Goal: Task Accomplishment & Management: Manage account settings

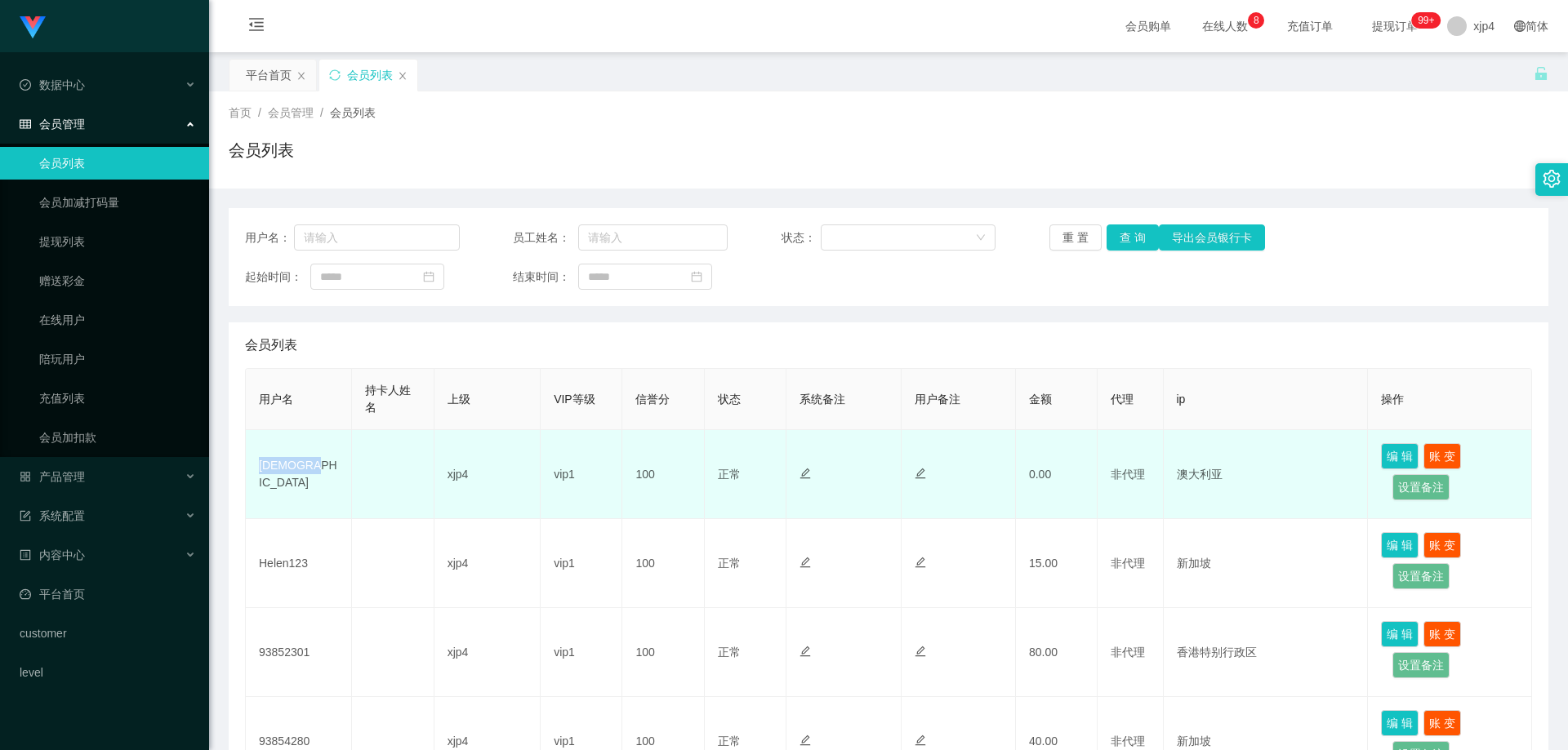
click at [322, 488] on td "[DEMOGRAPHIC_DATA]" at bounding box center [298, 475] width 106 height 89
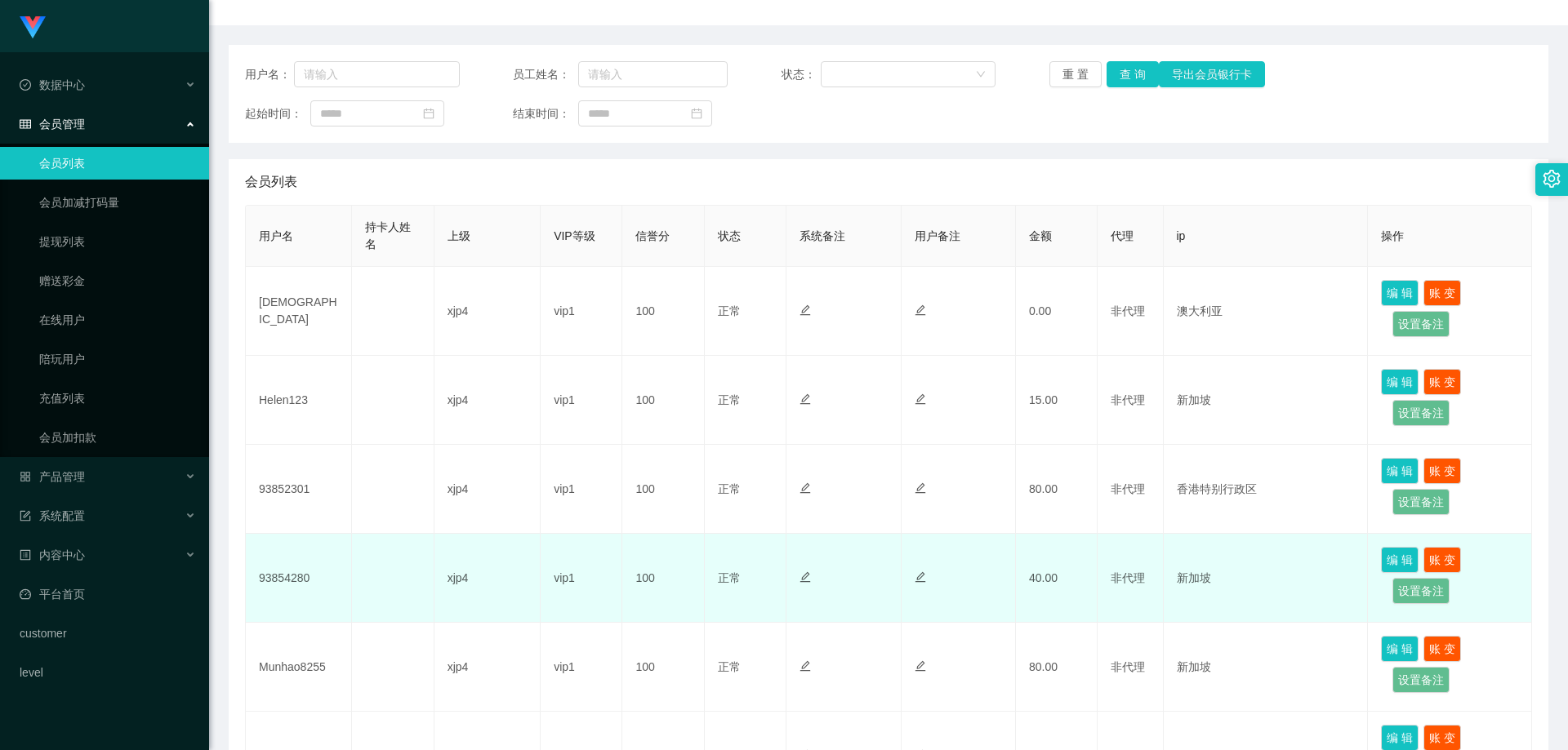
scroll to position [245, 0]
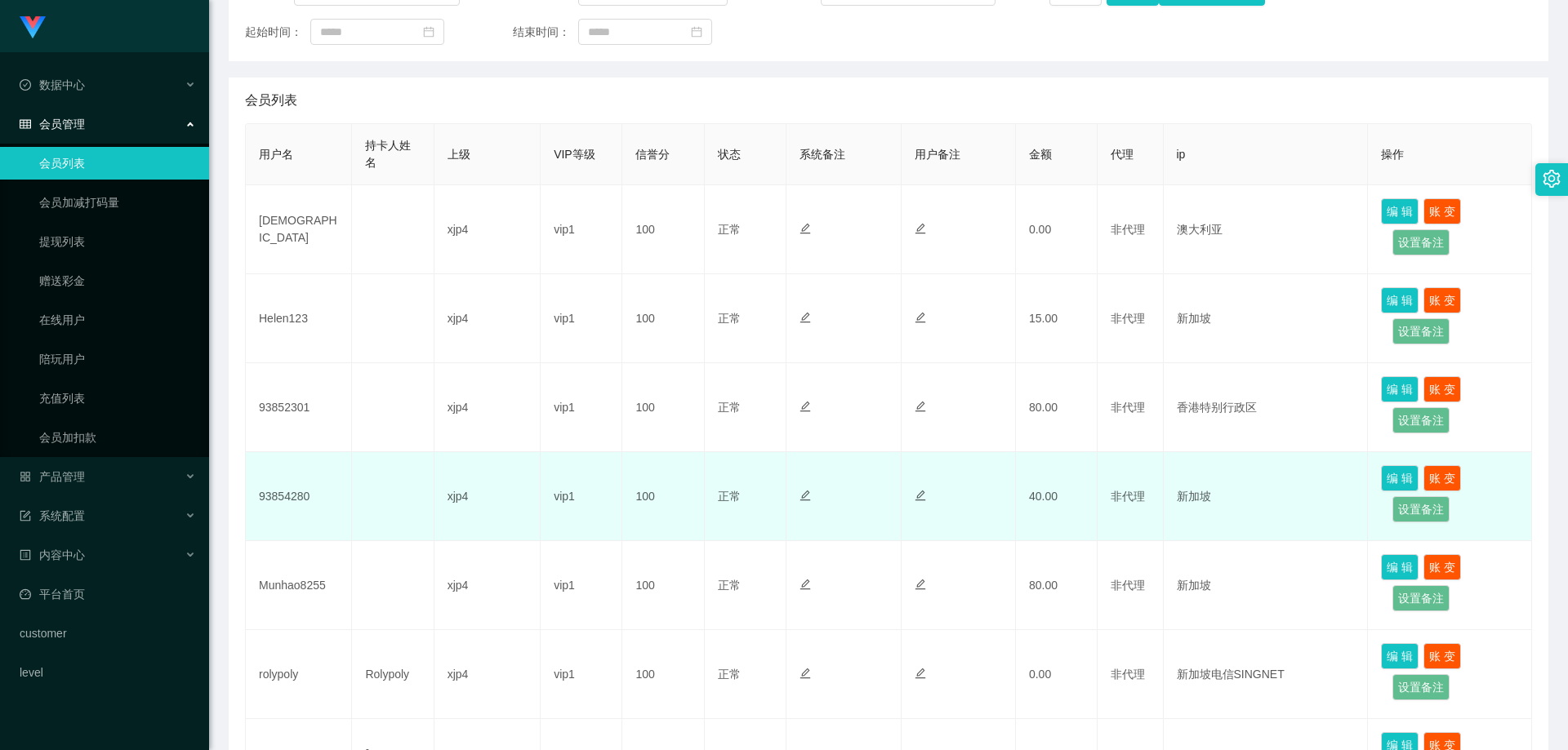
click at [289, 498] on td "93854280" at bounding box center [298, 497] width 106 height 89
drag, startPoint x: 790, startPoint y: 477, endPoint x: 812, endPoint y: 480, distance: 22.2
click at [789, 477] on td at bounding box center [844, 497] width 115 height 89
drag, startPoint x: 948, startPoint y: 483, endPoint x: 958, endPoint y: 483, distance: 10.0
click at [950, 483] on td at bounding box center [958, 497] width 115 height 89
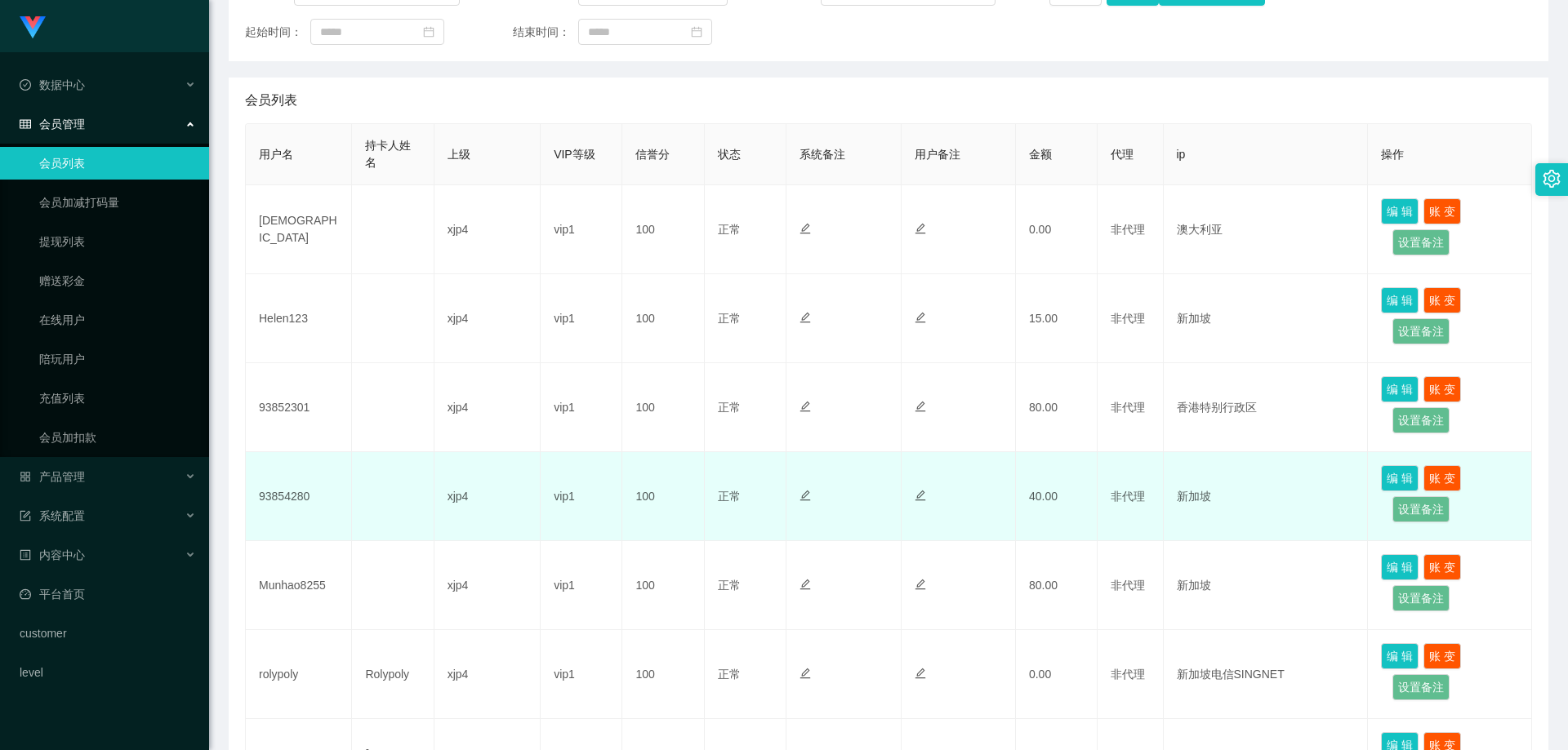
click at [1220, 480] on td "新加坡" at bounding box center [1266, 497] width 205 height 89
click at [1084, 474] on td "40.00" at bounding box center [1056, 497] width 81 height 89
click at [989, 497] on div at bounding box center [958, 496] width 88 height 18
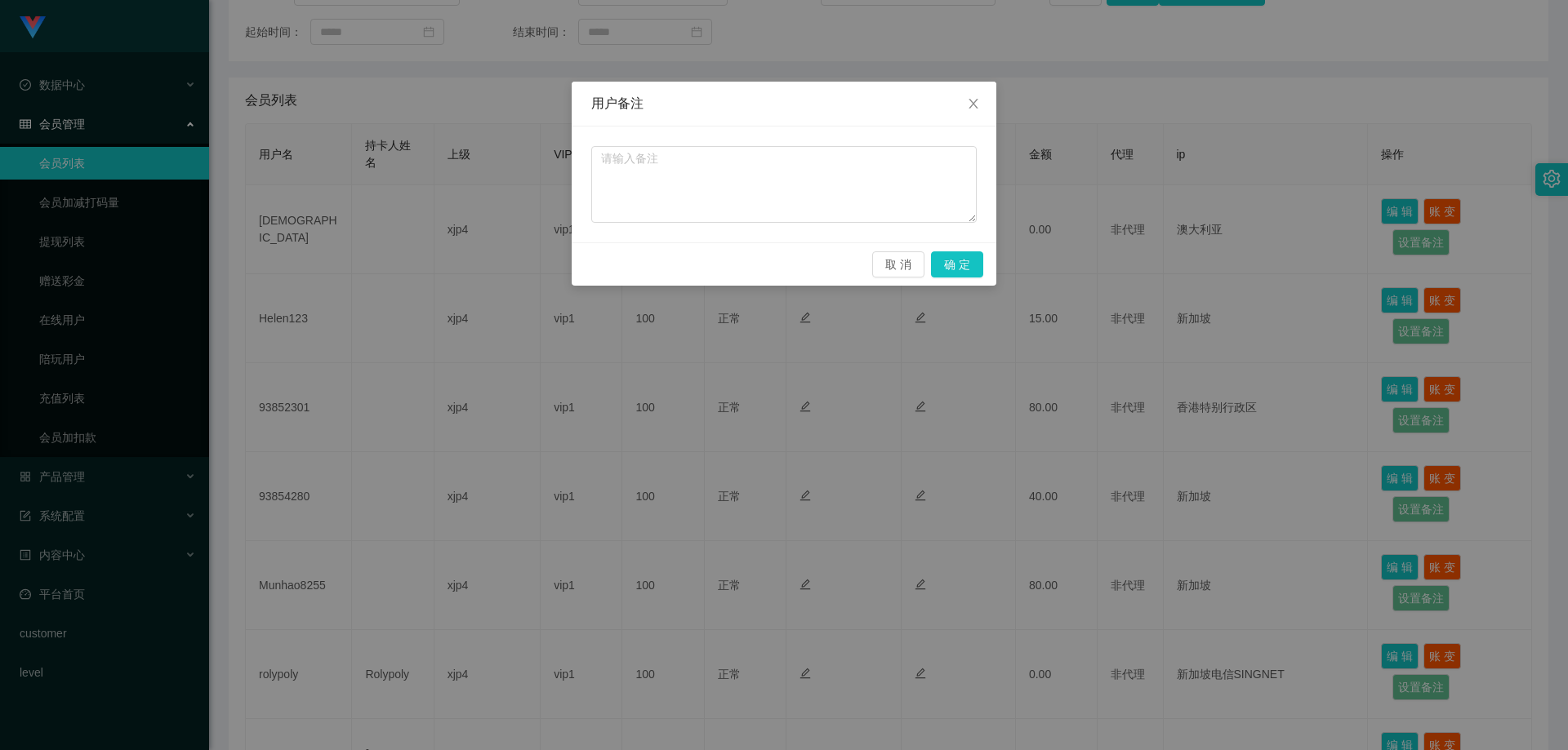
click at [806, 493] on div "用户备注 取 消 确 定" at bounding box center [784, 375] width 1568 height 750
click at [747, 494] on div "用户备注 取 消 确 定" at bounding box center [784, 375] width 1568 height 750
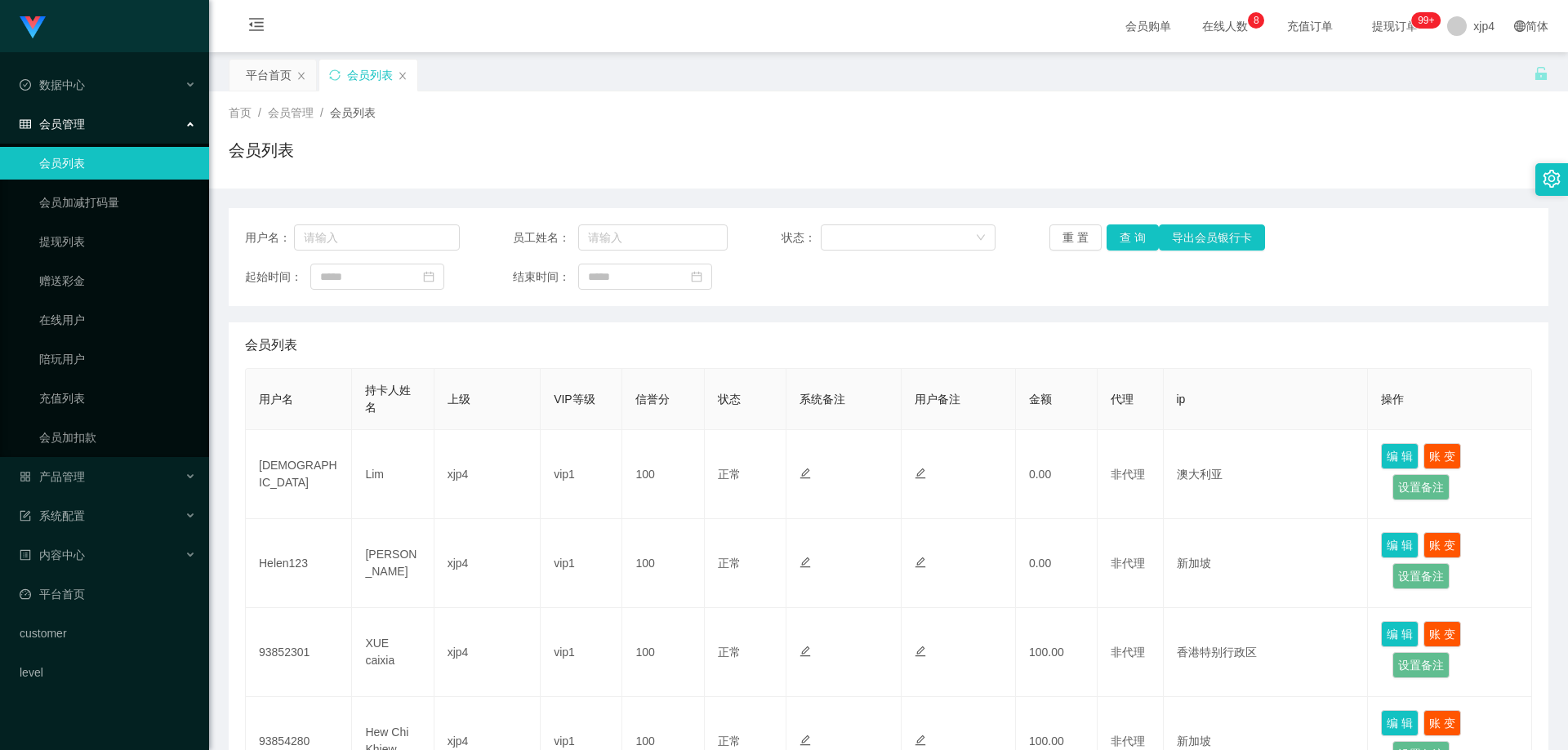
scroll to position [326, 0]
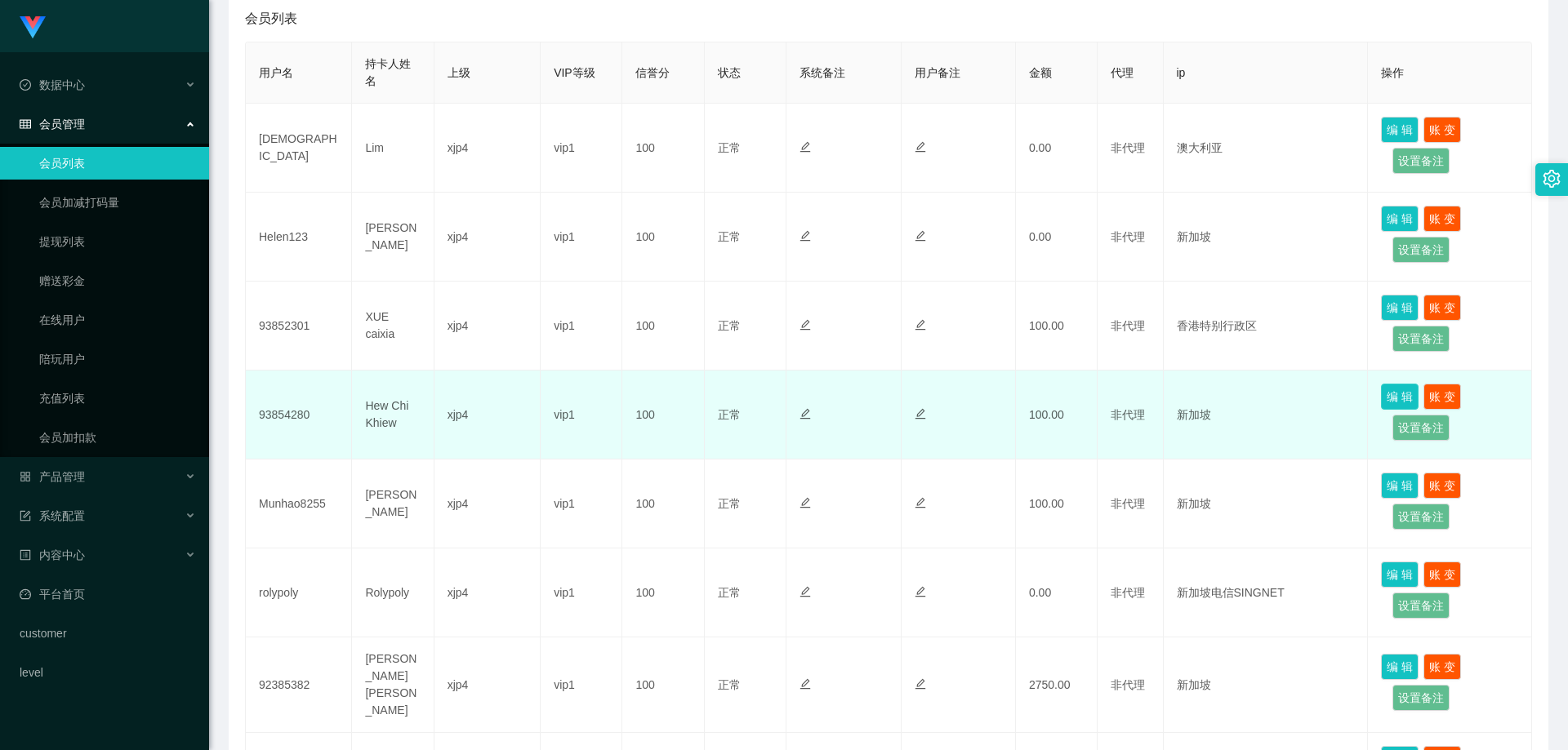
click at [1384, 389] on button "编 辑" at bounding box center [1399, 396] width 38 height 26
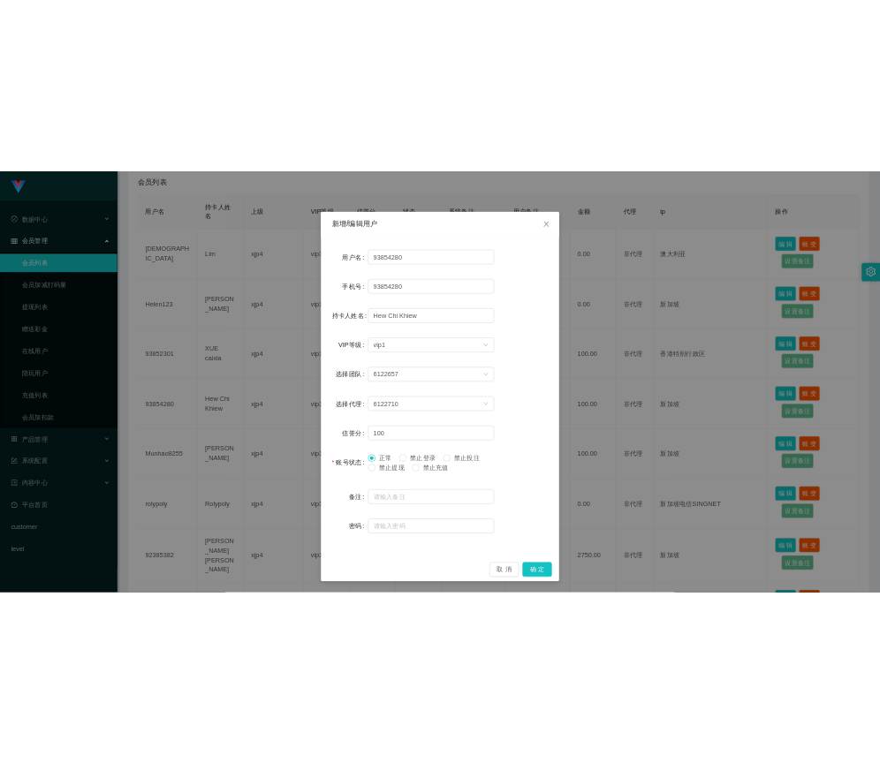
scroll to position [0, 0]
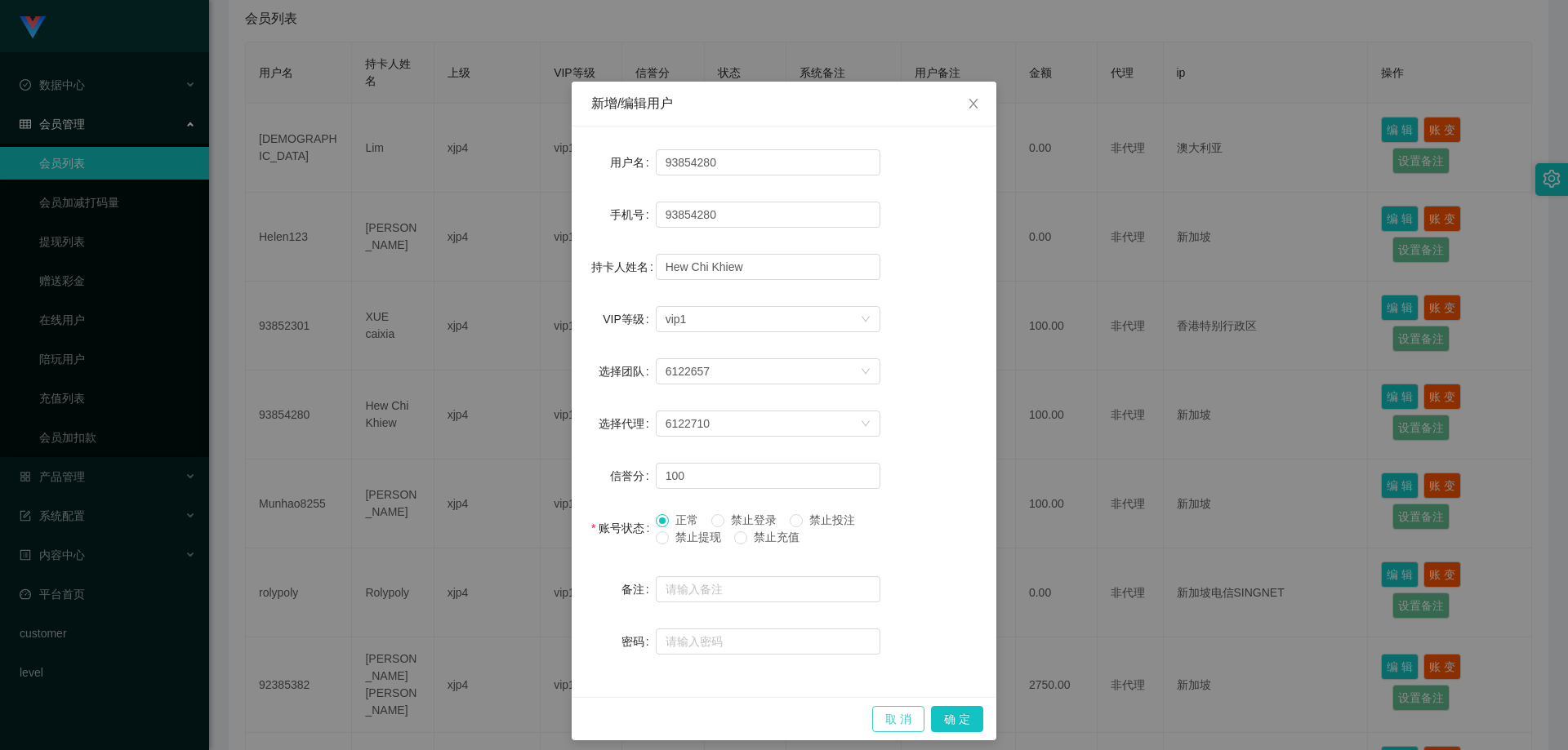
click at [876, 718] on button "取 消" at bounding box center [898, 719] width 53 height 26
